Goal: Information Seeking & Learning: Learn about a topic

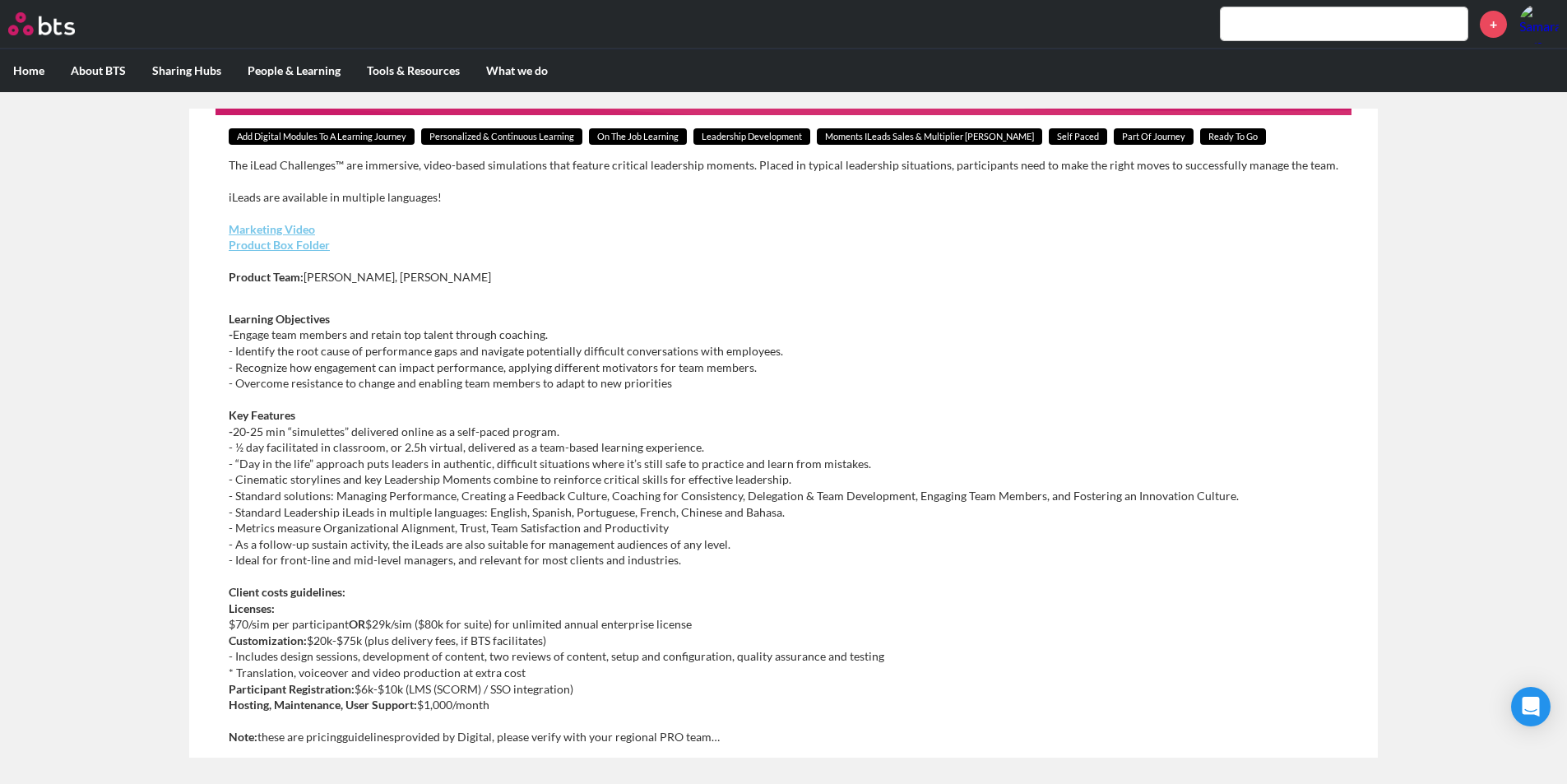
scroll to position [347, 0]
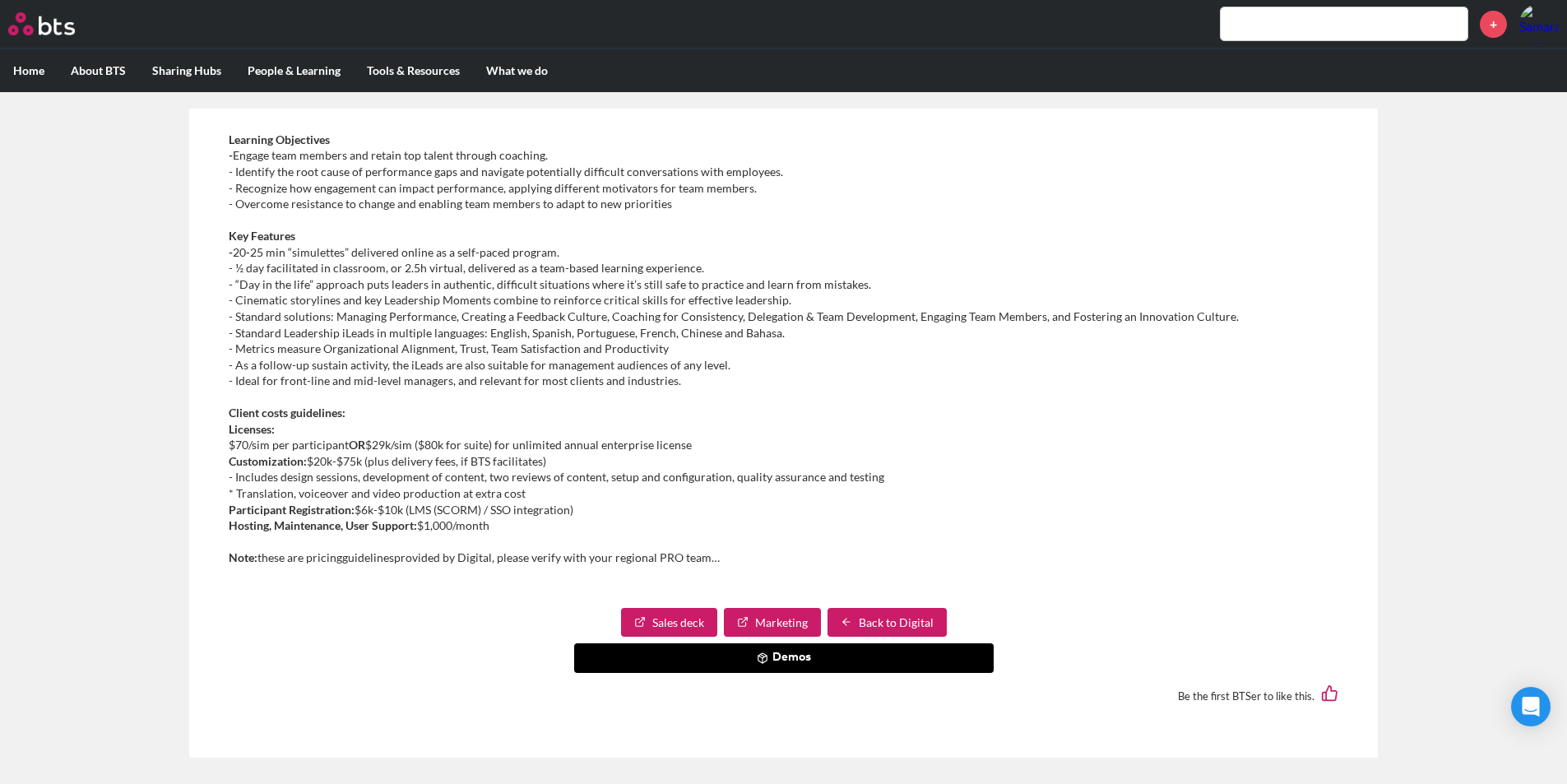
click at [780, 646] on button "Demos" at bounding box center [784, 658] width 420 height 30
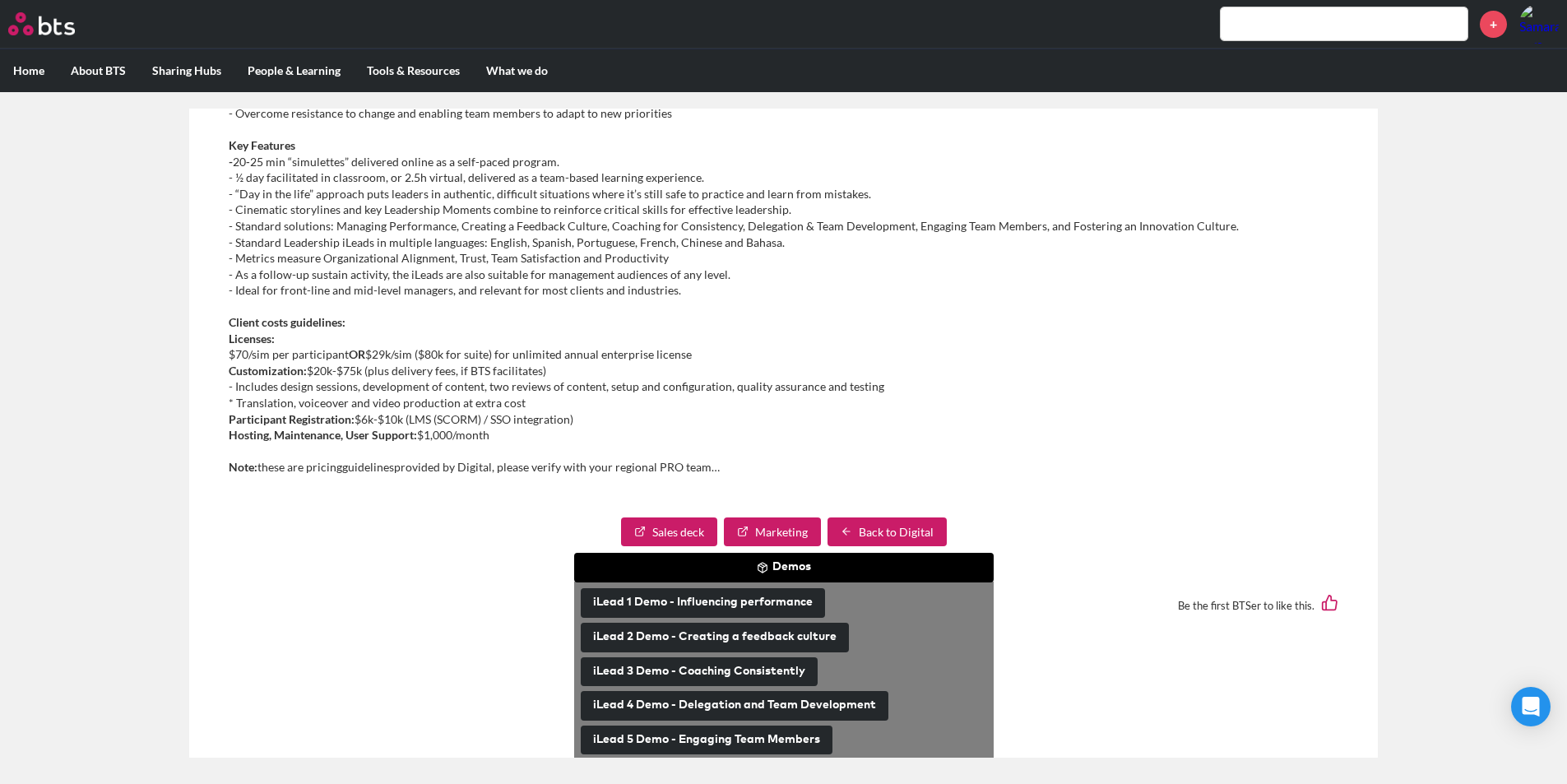
scroll to position [441, 0]
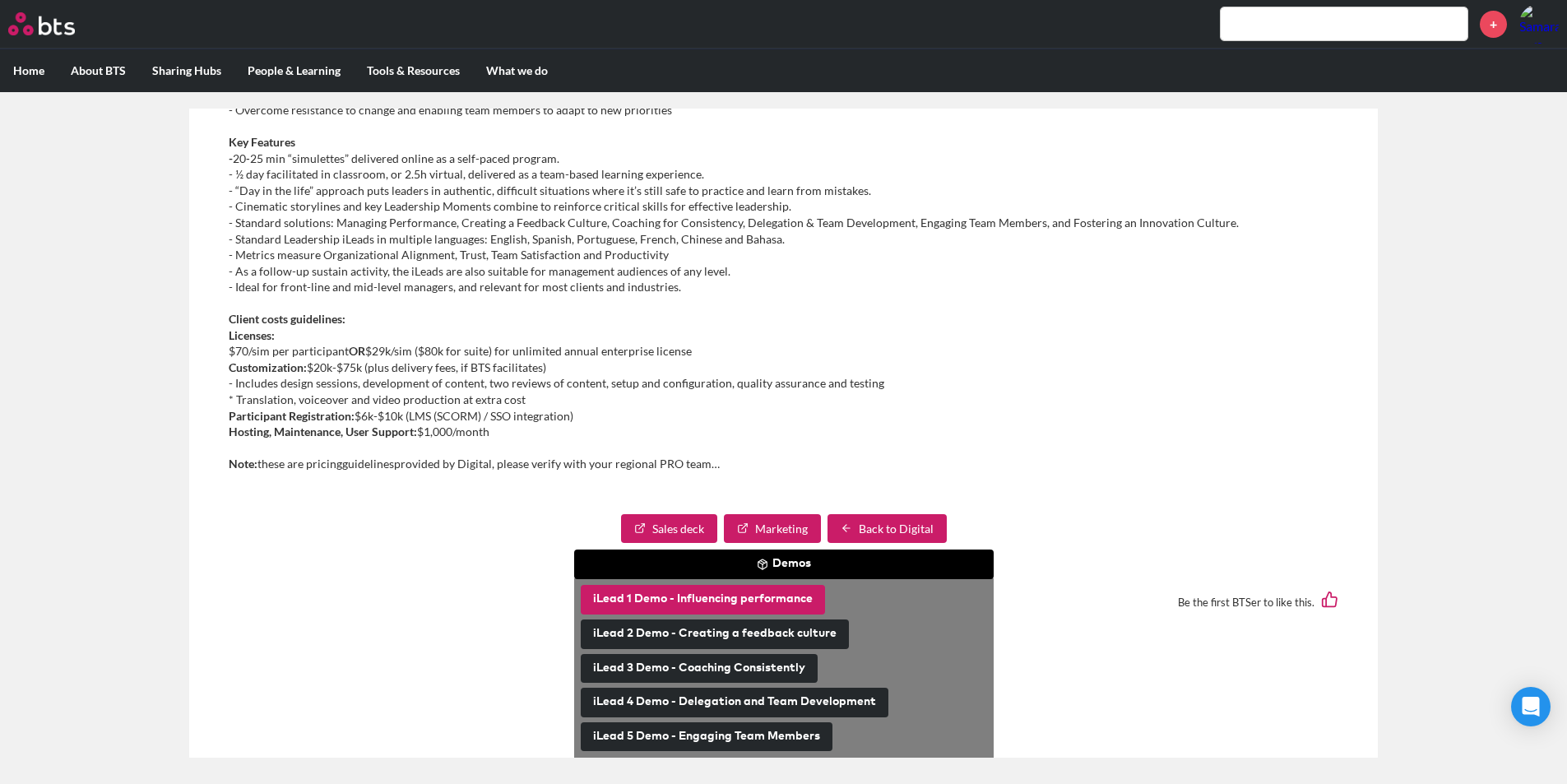
click at [765, 601] on button "iLead 1 Demo - Influencing performance" at bounding box center [703, 599] width 245 height 30
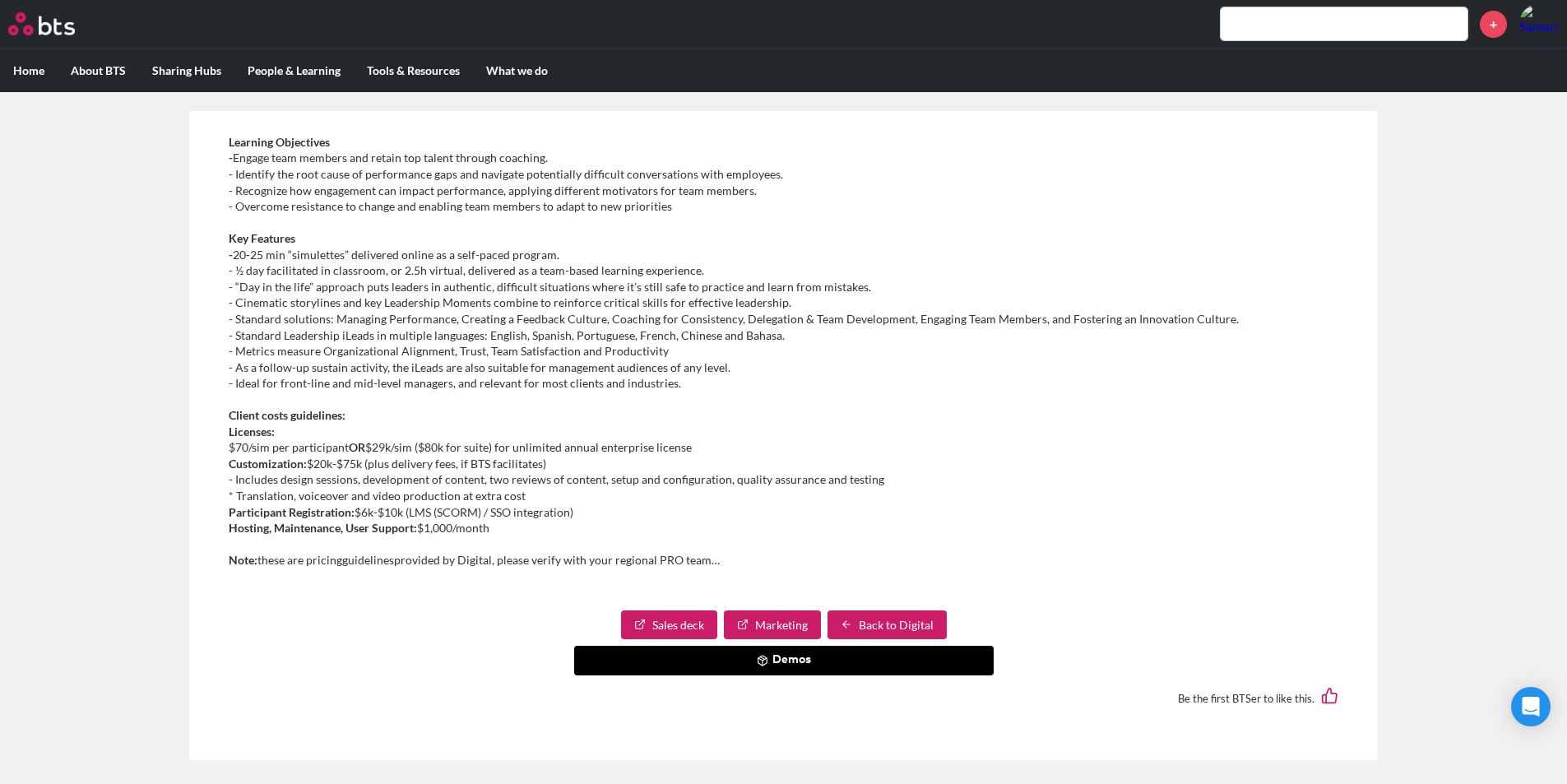
scroll to position [10, 0]
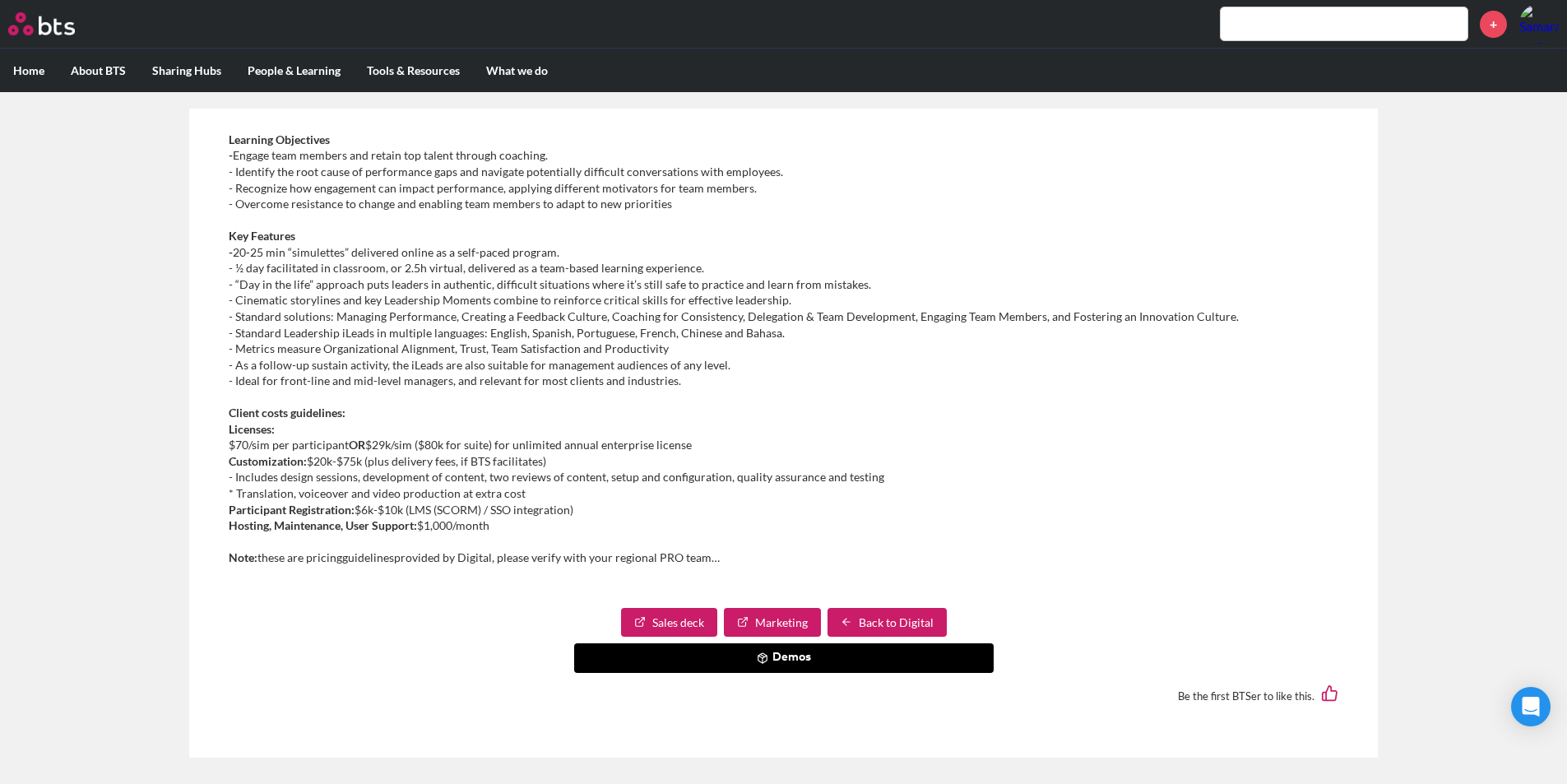
click at [891, 617] on link "Back to Digital" at bounding box center [887, 622] width 119 height 30
